Goal: Task Accomplishment & Management: Manage account settings

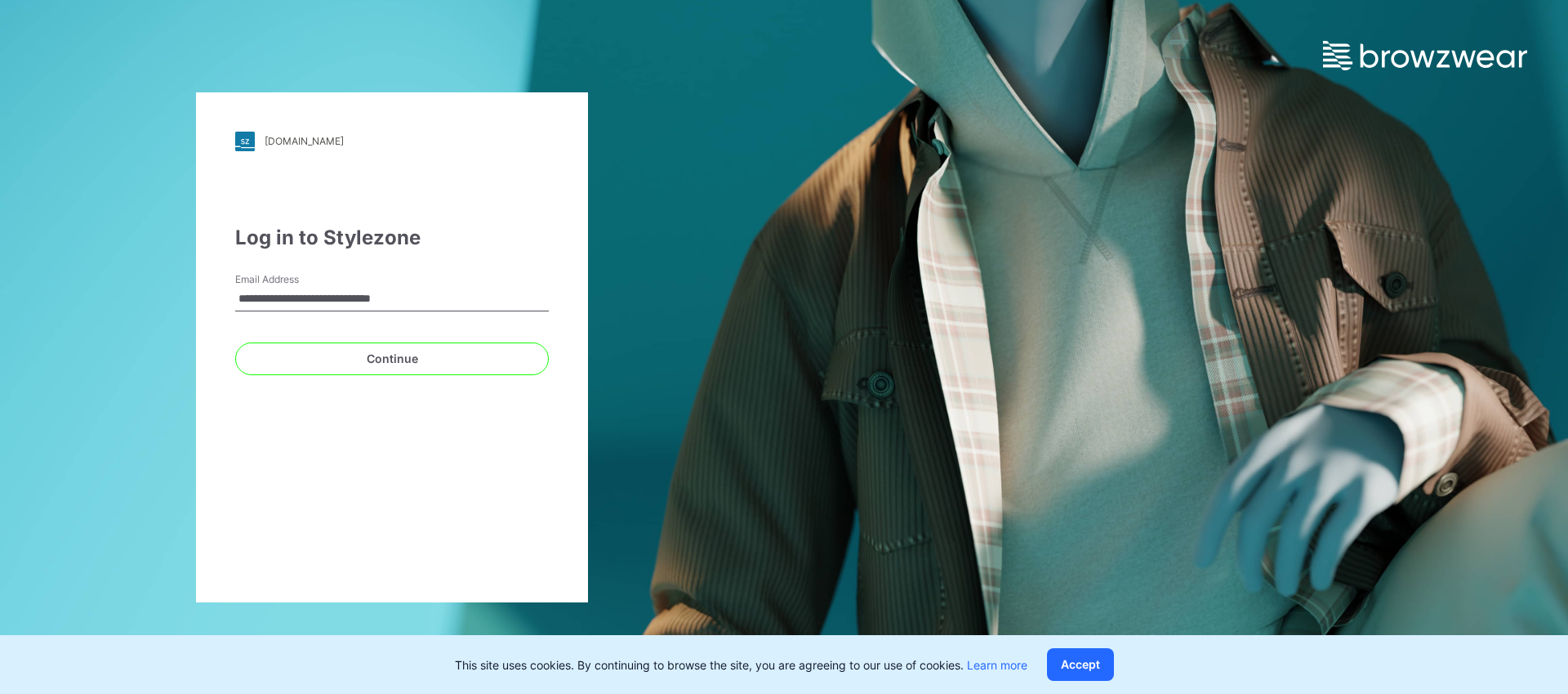
click at [369, 380] on div "**********" at bounding box center [391, 347] width 392 height 510
click at [372, 365] on button "Continue" at bounding box center [392, 359] width 314 height 32
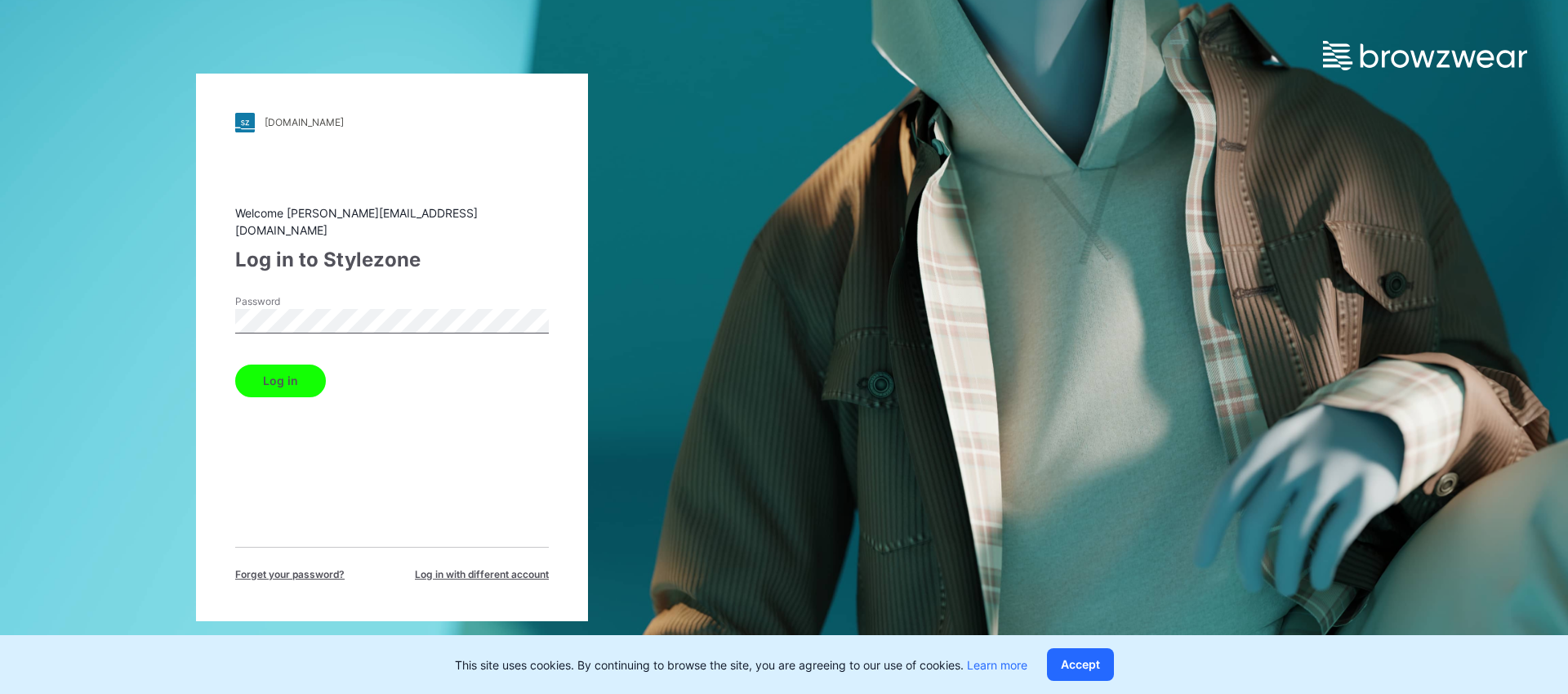
click at [282, 375] on button "Log in" at bounding box center [281, 381] width 91 height 32
